Goal: Find specific page/section: Find specific page/section

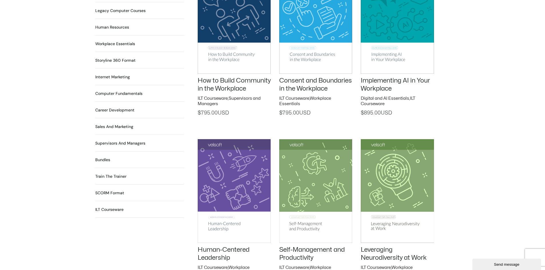
scroll to position [458, 0]
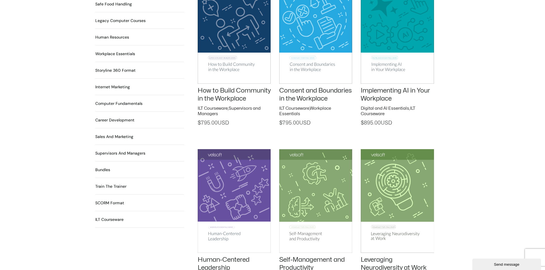
click at [119, 101] on h2 "Computer Fundamentals 55 Products" at bounding box center [118, 104] width 47 height 6
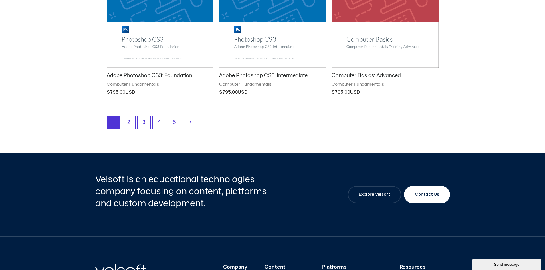
scroll to position [773, 0]
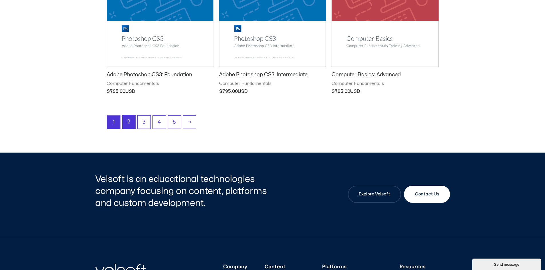
click at [127, 122] on link "2" at bounding box center [128, 121] width 13 height 13
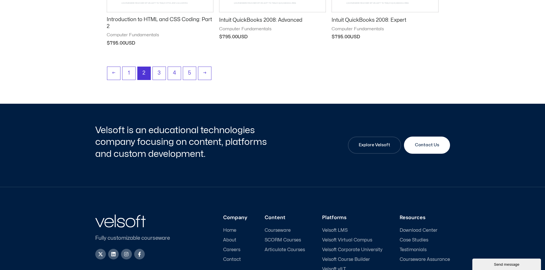
scroll to position [830, 0]
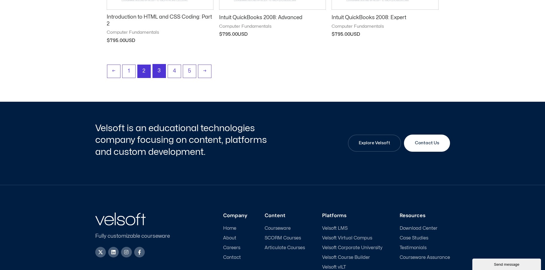
click at [158, 73] on link "3" at bounding box center [159, 70] width 13 height 13
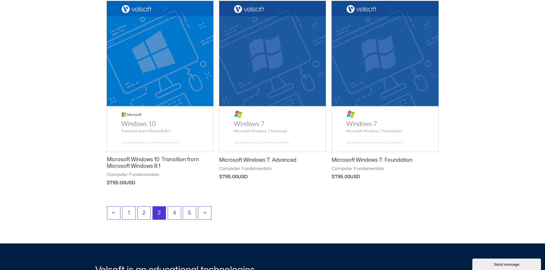
scroll to position [744, 0]
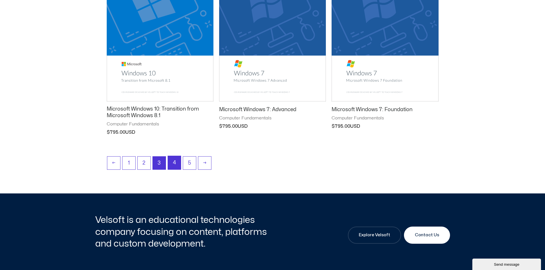
click at [173, 163] on link "4" at bounding box center [174, 162] width 13 height 13
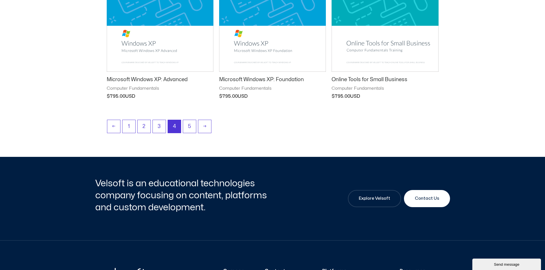
scroll to position [801, 0]
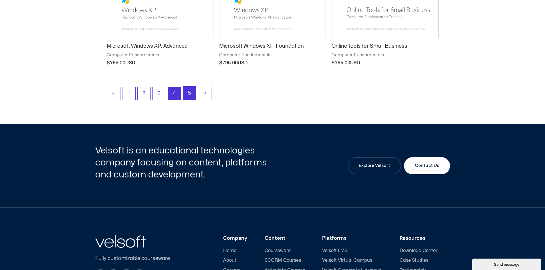
click at [190, 92] on link "5" at bounding box center [189, 93] width 13 height 13
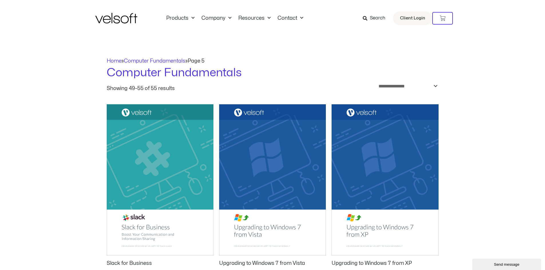
click at [115, 19] on img at bounding box center [116, 18] width 42 height 11
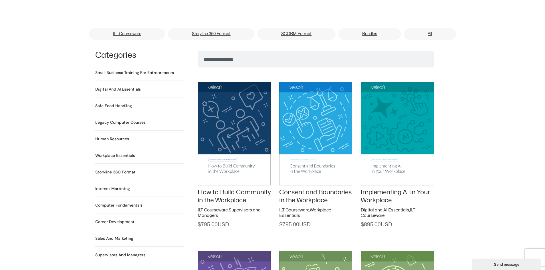
scroll to position [372, 0]
